Goal: Task Accomplishment & Management: Manage account settings

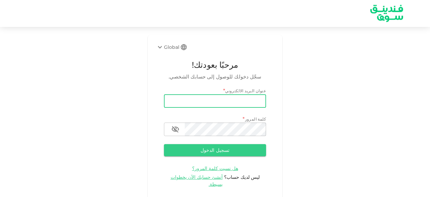
click at [183, 100] on input "email" at bounding box center [215, 100] width 102 height 13
type input "[EMAIL_ADDRESS][DOMAIN_NAME]"
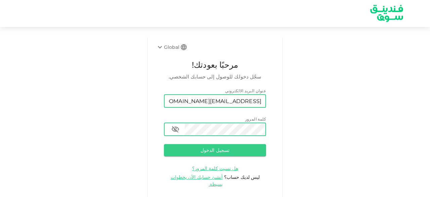
click at [164, 144] on button "تسجيل الدخول" at bounding box center [215, 150] width 102 height 12
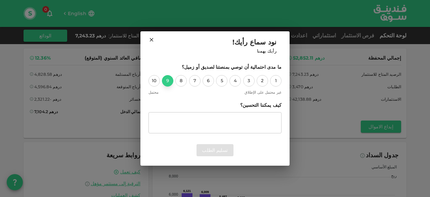
click at [170, 83] on div "9" at bounding box center [167, 80] width 11 height 11
click at [220, 152] on button "تسليم الطلب" at bounding box center [215, 150] width 37 height 12
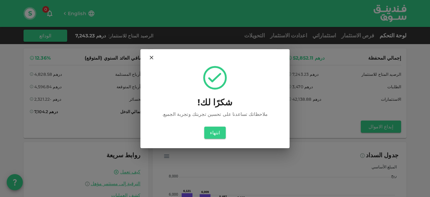
click at [151, 57] on icon at bounding box center [152, 57] width 4 height 4
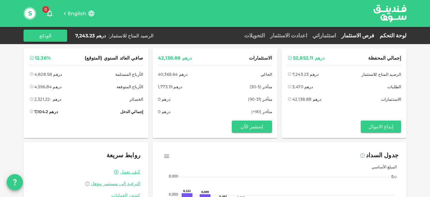
click at [369, 34] on link "فرص الاستثمار" at bounding box center [358, 35] width 38 height 6
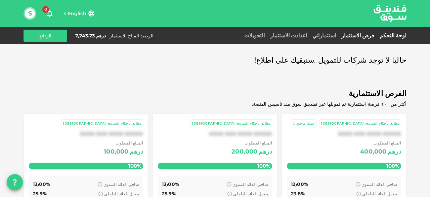
click at [405, 36] on link "لوحة التحكم" at bounding box center [392, 35] width 30 height 6
